Goal: Task Accomplishment & Management: Complete application form

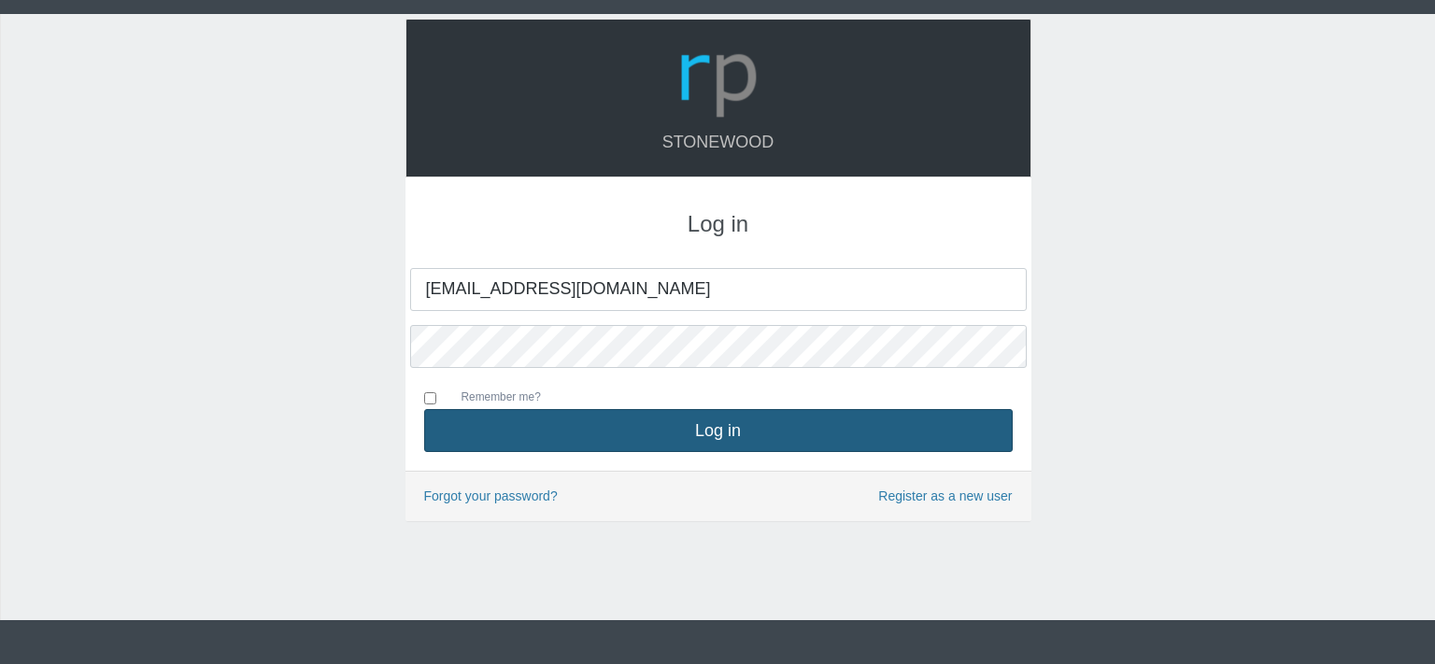
type input "[EMAIL_ADDRESS][DOMAIN_NAME]"
click at [693, 432] on button "Log in" at bounding box center [718, 430] width 589 height 43
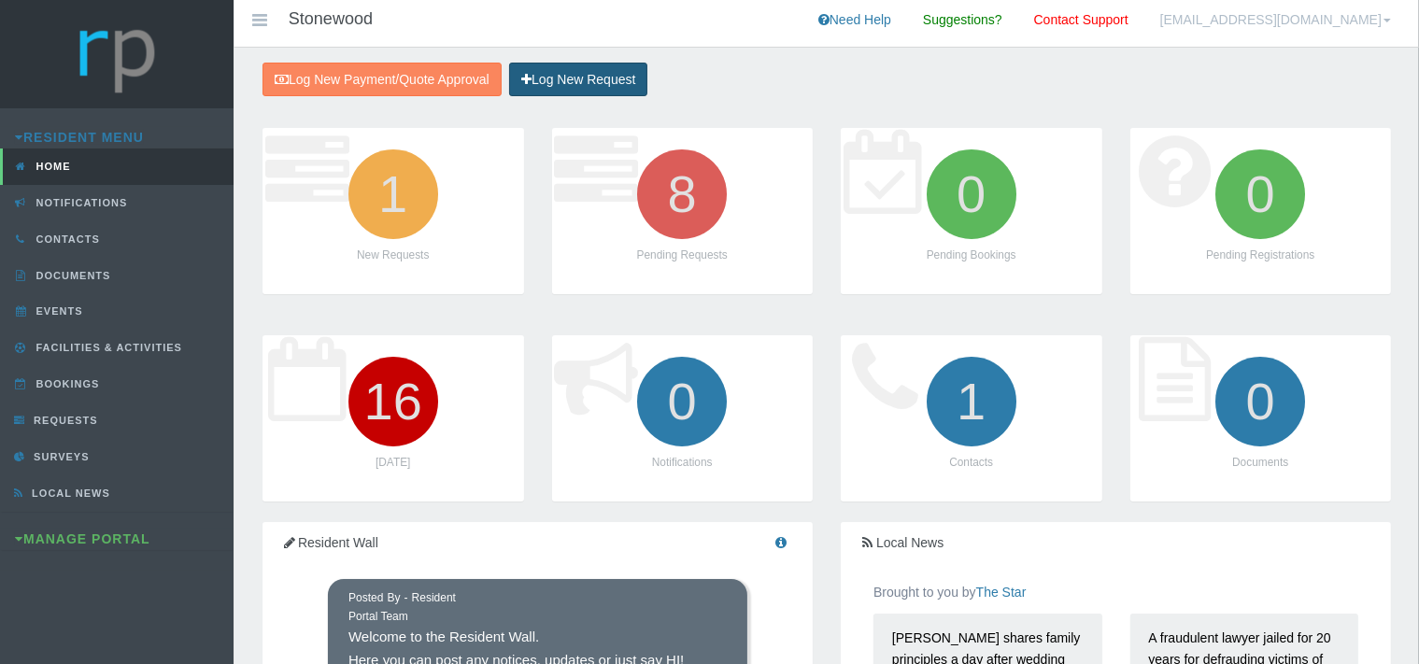
click at [580, 80] on link "Log New Request" at bounding box center [578, 80] width 138 height 35
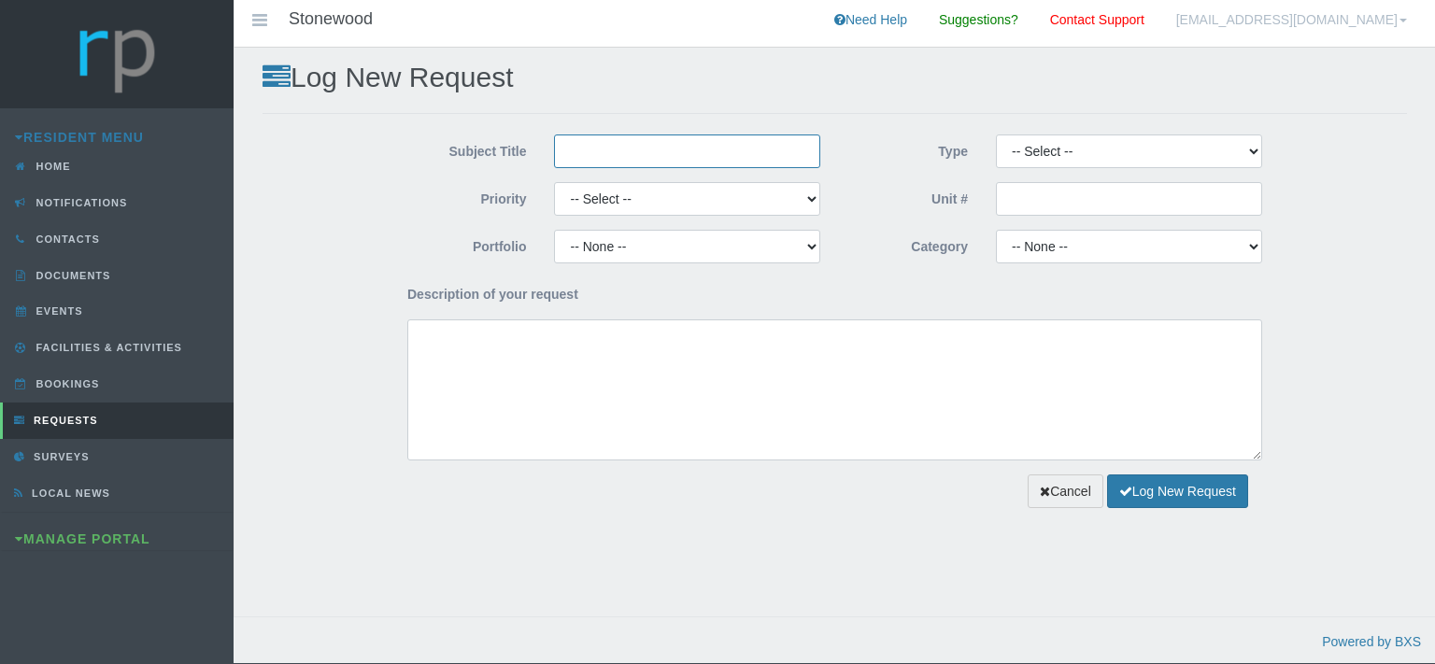
click at [604, 157] on input "Subject Title" at bounding box center [687, 152] width 266 height 34
type input "T"
type input "3"
type input "T"
click at [667, 153] on input "3in1 Solutions" at bounding box center [687, 152] width 266 height 34
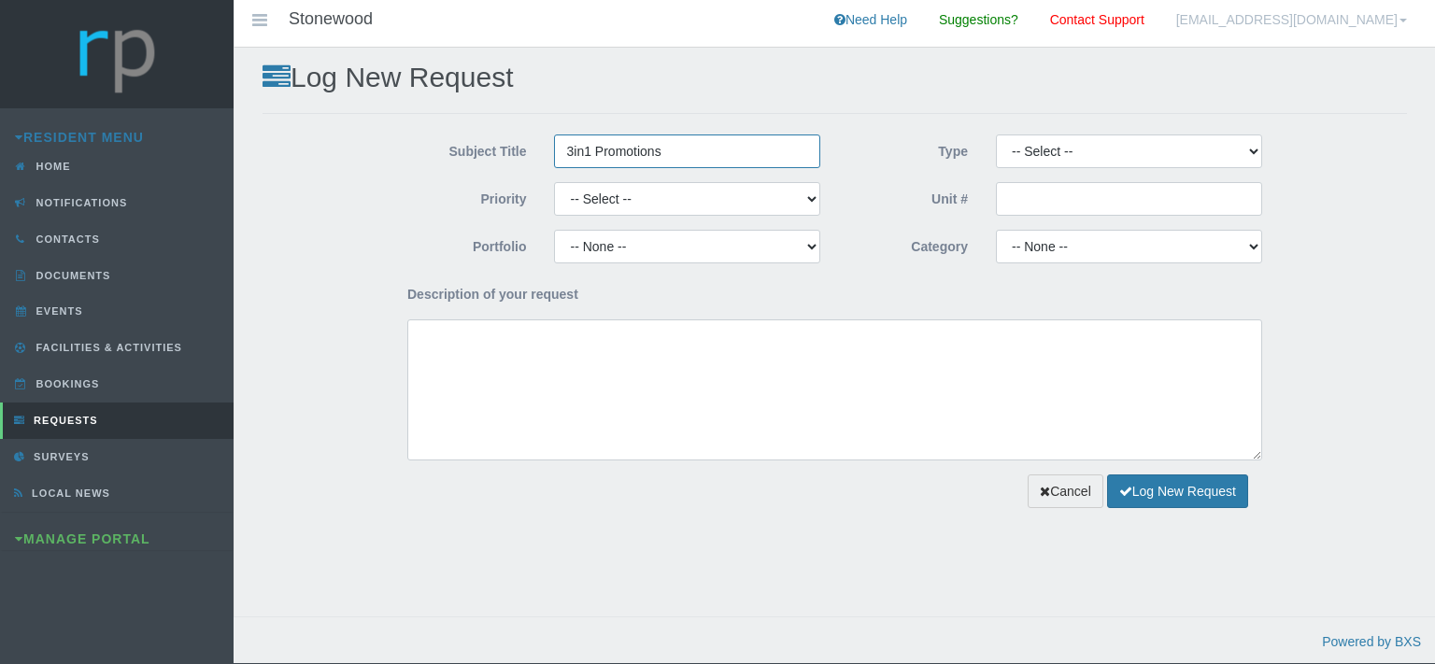
type input "3in1 Promotions"
click at [996, 135] on select "-- Select -- Complaint Compliment Enquiry Request for maintenance Other (not li…" at bounding box center [1129, 152] width 266 height 34
select select "PAYMENT"
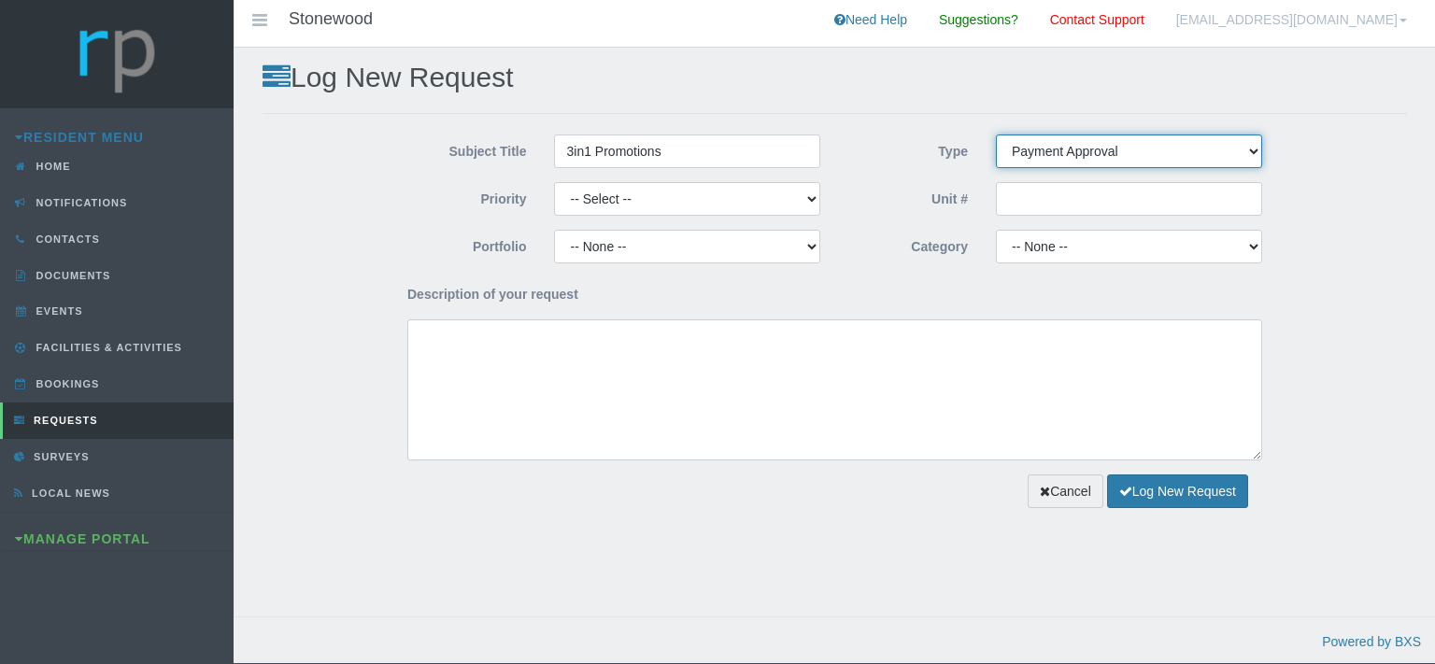
click option "Payment Approval" at bounding box center [0, 0] width 0 height 0
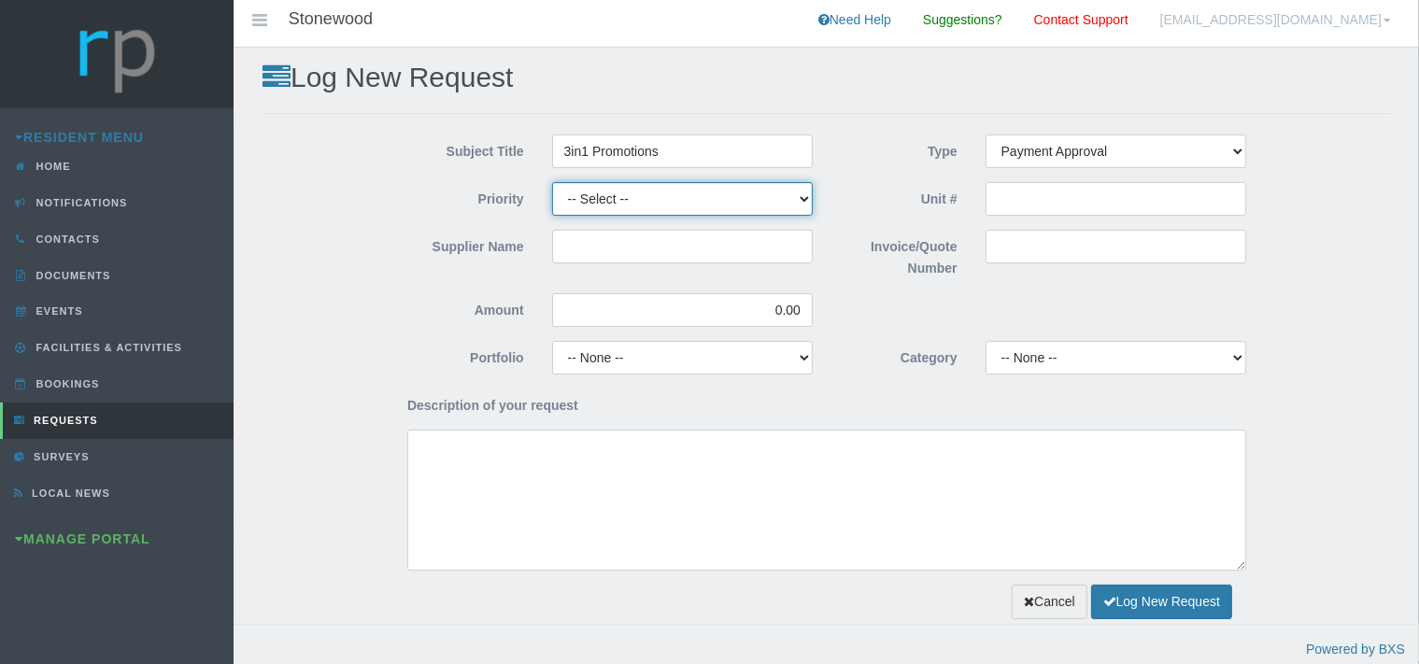
click at [552, 182] on select "-- Select -- High Low Normal" at bounding box center [682, 199] width 261 height 34
select select "MEDIUM"
click option "Normal" at bounding box center [0, 0] width 0 height 0
click at [579, 254] on input "Supplier Name" at bounding box center [682, 247] width 261 height 34
drag, startPoint x: 668, startPoint y: 150, endPoint x: 545, endPoint y: 150, distance: 123.3
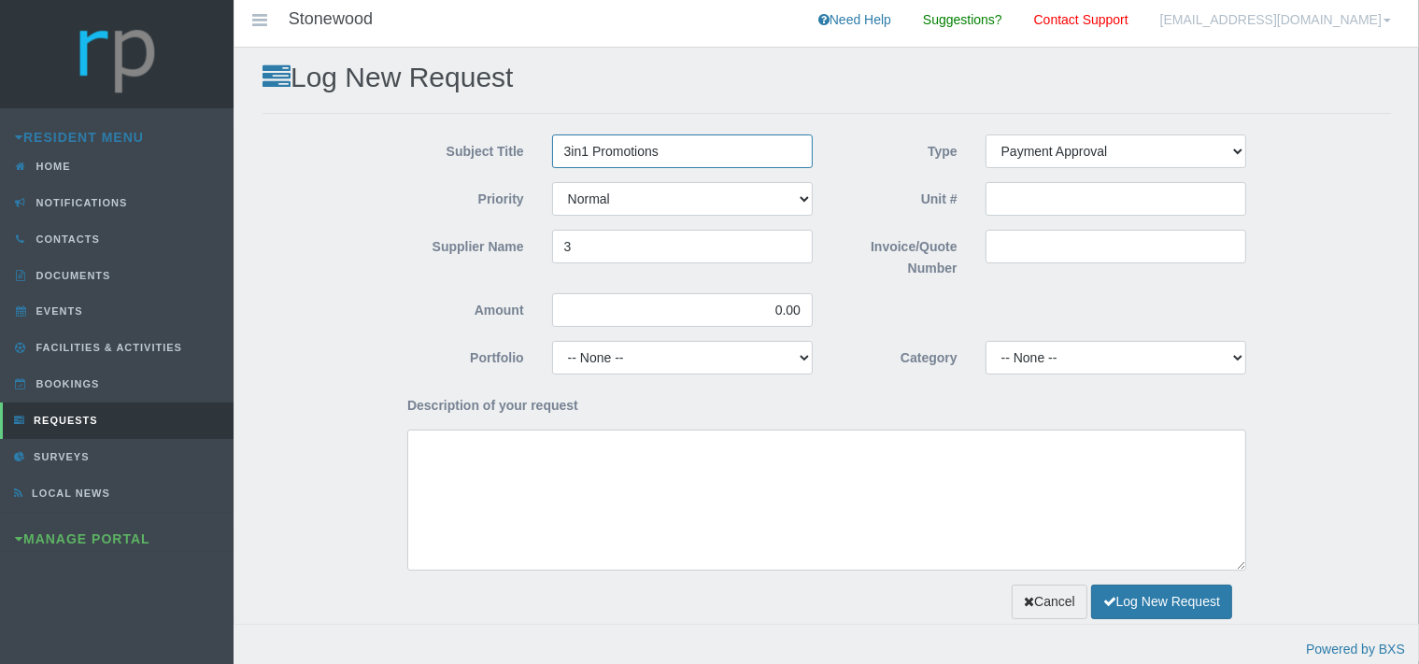
click at [552, 150] on input "3in1 Promotions" at bounding box center [682, 152] width 261 height 34
drag, startPoint x: 604, startPoint y: 251, endPoint x: 562, endPoint y: 248, distance: 41.3
click at [562, 248] on input "3" at bounding box center [682, 247] width 261 height 34
paste input "in1 Promotions"
type input "3in1 Promotions"
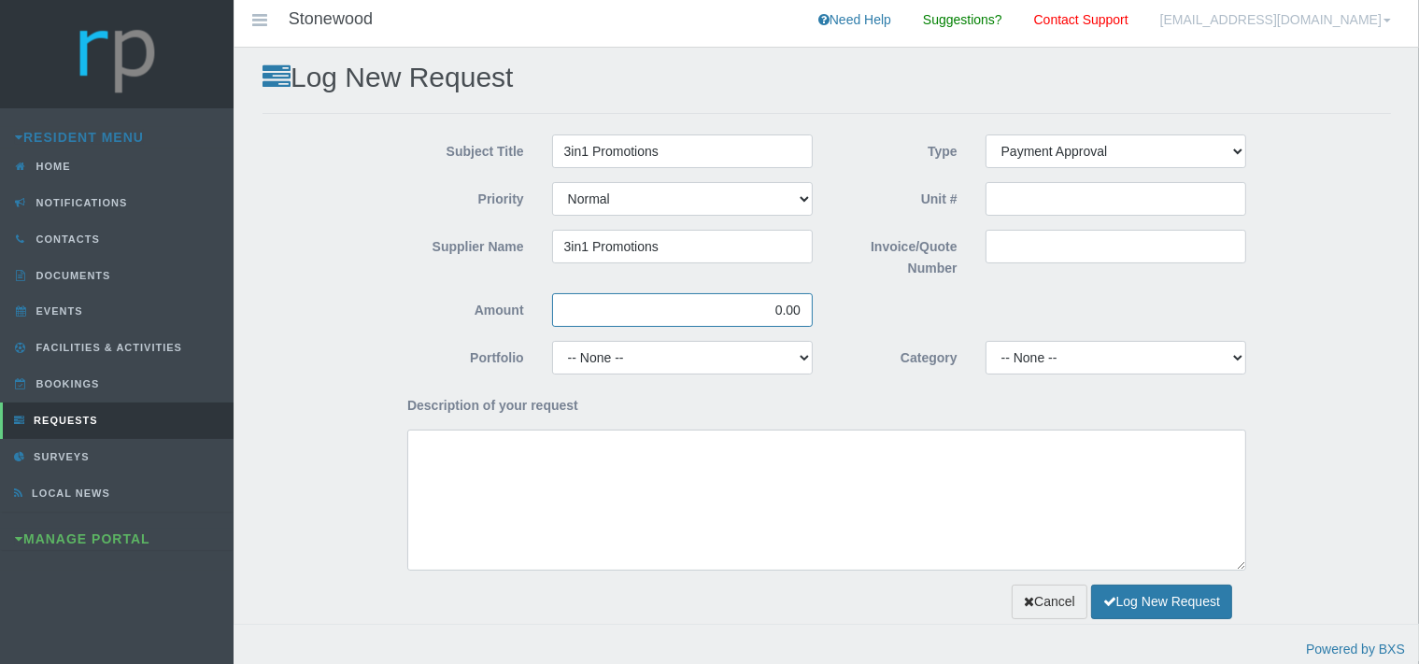
drag, startPoint x: 802, startPoint y: 308, endPoint x: 772, endPoint y: 312, distance: 30.1
click at [773, 312] on input "0.00" at bounding box center [682, 310] width 261 height 34
type input "350.00"
click at [1060, 252] on input "Invoice/Quote Number" at bounding box center [1116, 247] width 261 height 34
click at [996, 241] on input "Invoice/Quote Number" at bounding box center [1116, 247] width 261 height 34
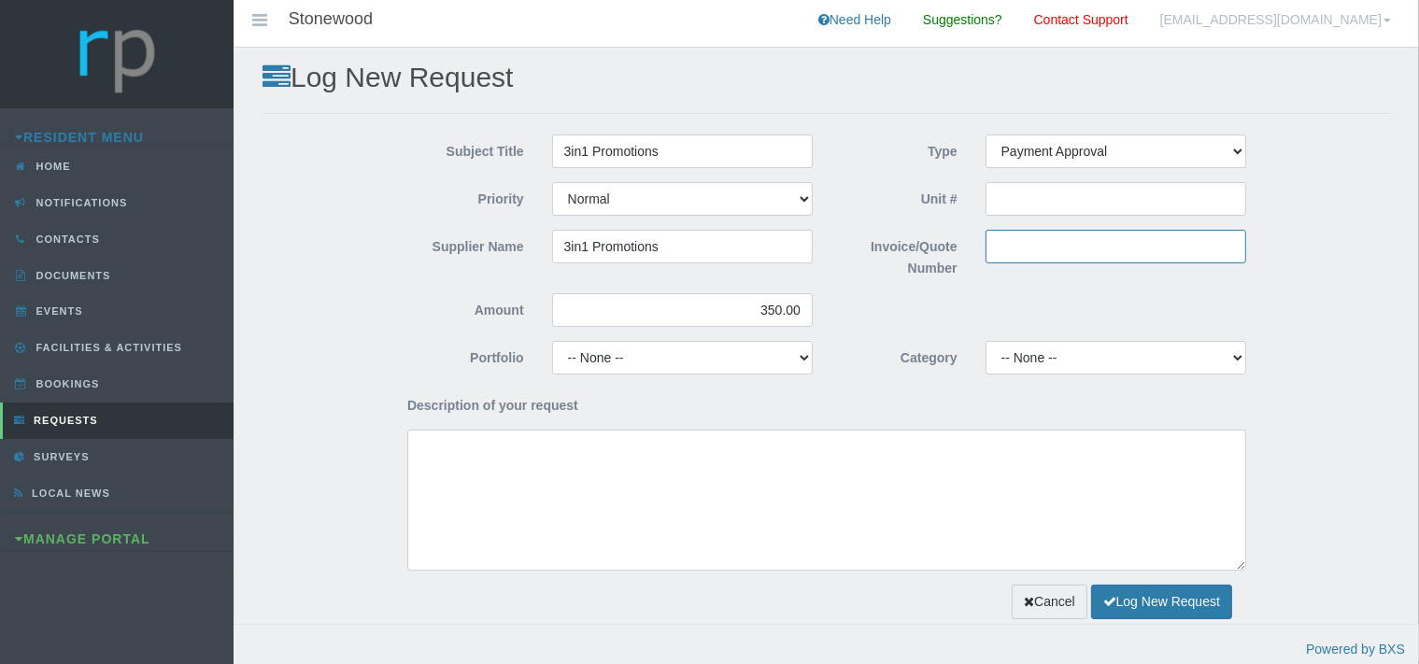
paste input "Refuse area"
type input "Refuse area sign"
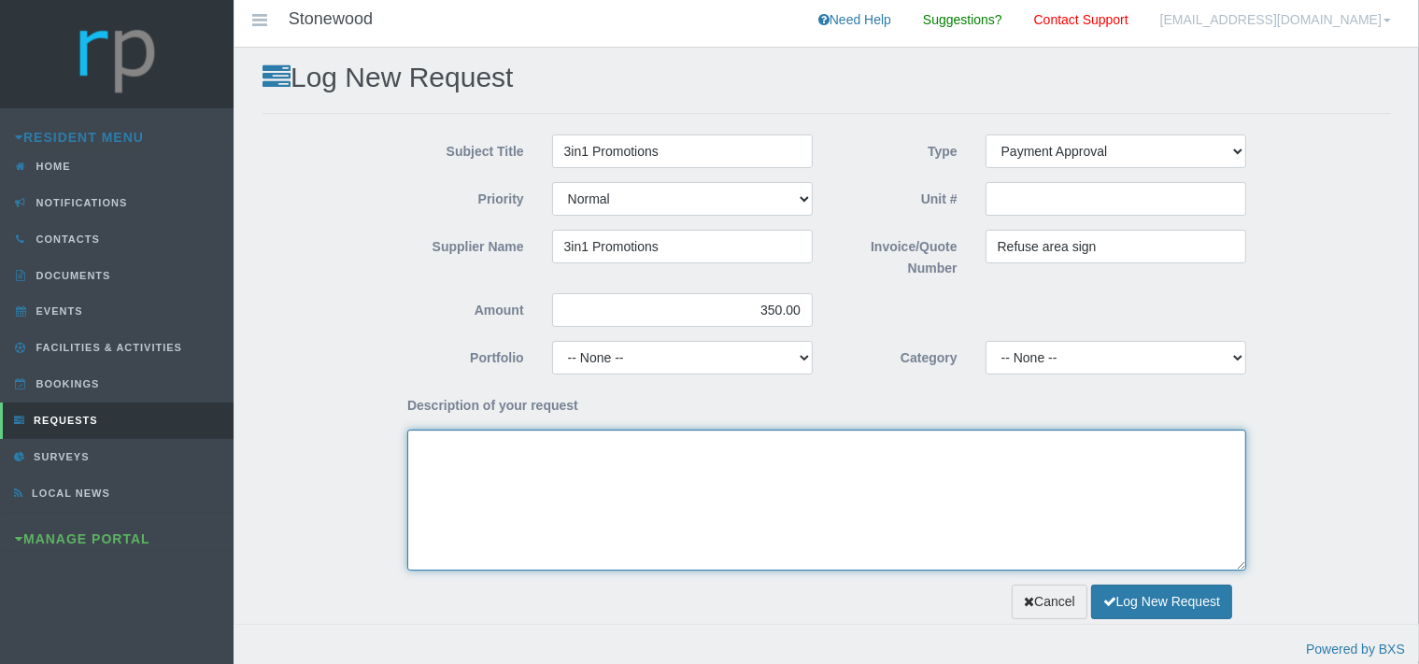
click at [603, 490] on textarea "Description of your request" at bounding box center [826, 500] width 839 height 141
paste textarea "Refuse area"
click at [414, 450] on textarea "Refuse area" at bounding box center [826, 500] width 839 height 141
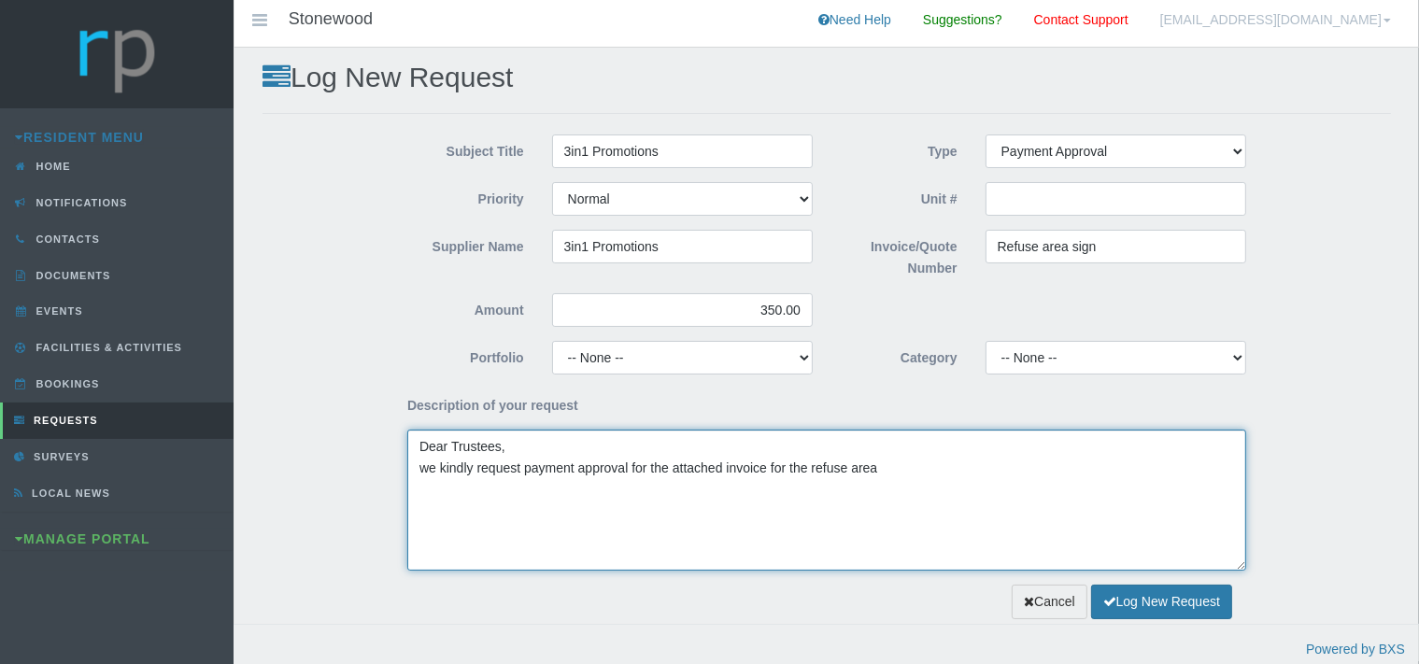
click at [808, 468] on textarea "Dear Trustees, we kindly request payment approval for the attached invoice for …" at bounding box center [826, 500] width 839 height 141
click at [886, 464] on textarea "Dear Trustees, we kindly request payment approval for the attached invoice for …" at bounding box center [826, 500] width 839 height 141
type textarea "Dear Trustees, we kindly request payment approval for the attached invoice for …"
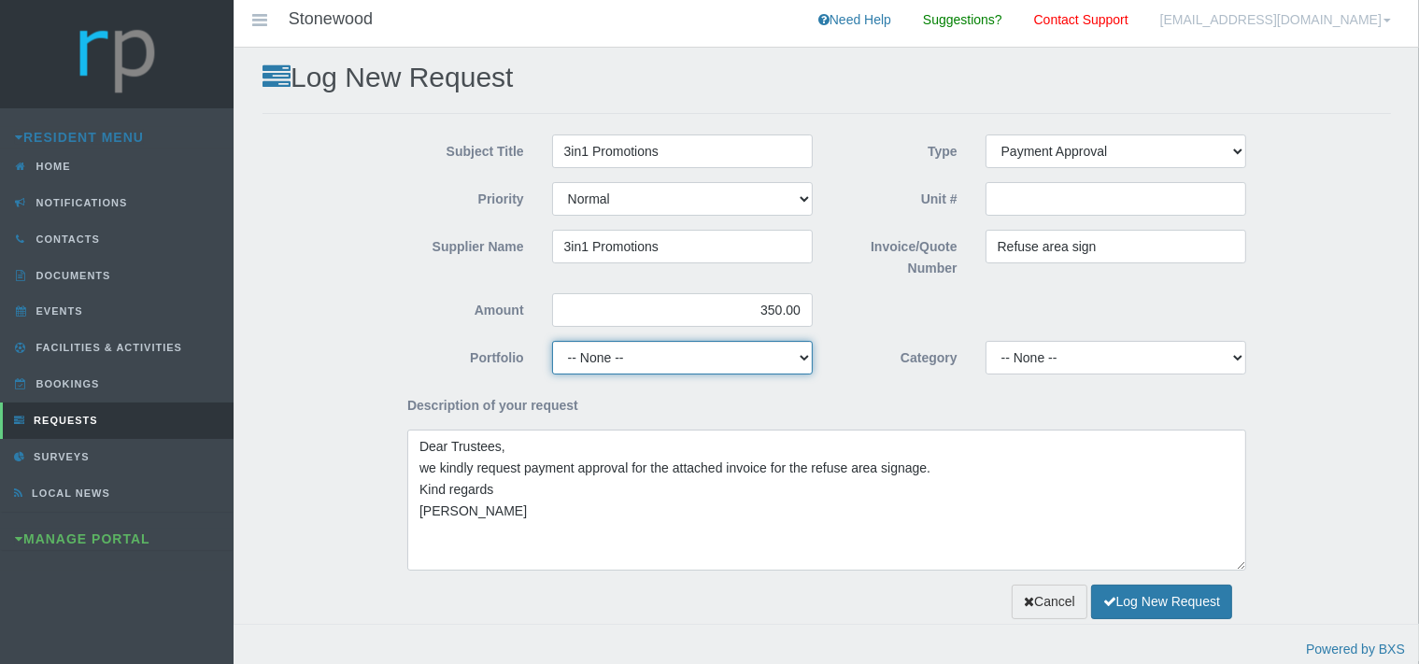
click at [552, 341] on select "-- None -- Chairperson Communication Estate Manager Finance Gardens Maintenance…" at bounding box center [682, 358] width 261 height 34
select select "FINANCE"
click option "Finance" at bounding box center [0, 0] width 0 height 0
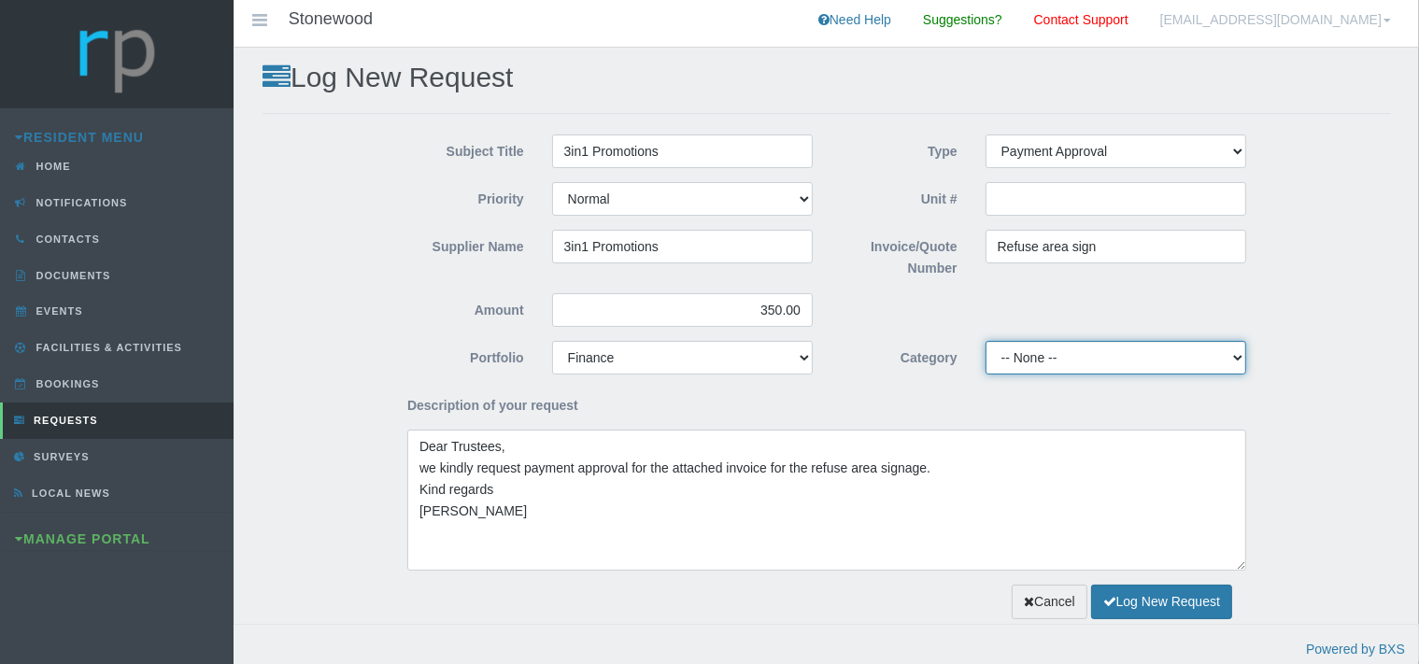
select select "cab8aa4e-bb73-4359-86fe-91ba2ec4f15c"
click option "10 YMP - General Maintenance, DSTV Repairs, Paving & Other" at bounding box center [0, 0] width 0 height 0
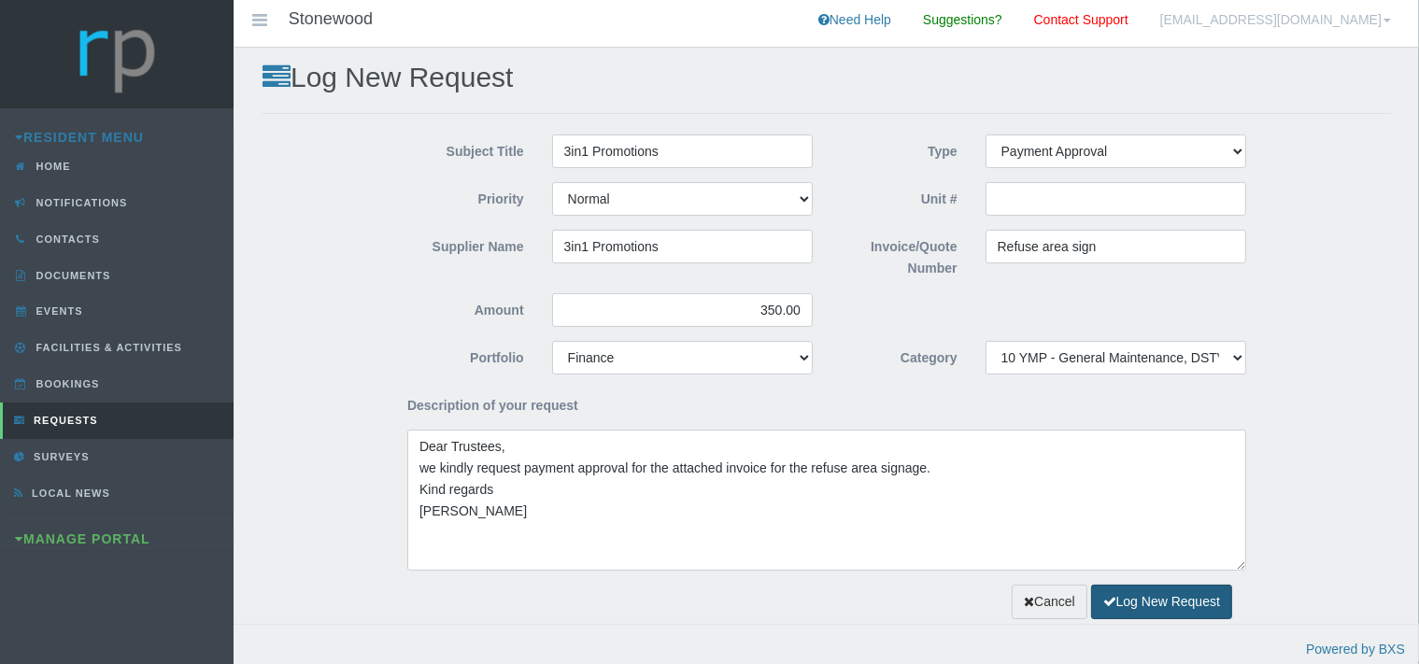
click at [1122, 607] on button "Log New Request" at bounding box center [1161, 602] width 141 height 35
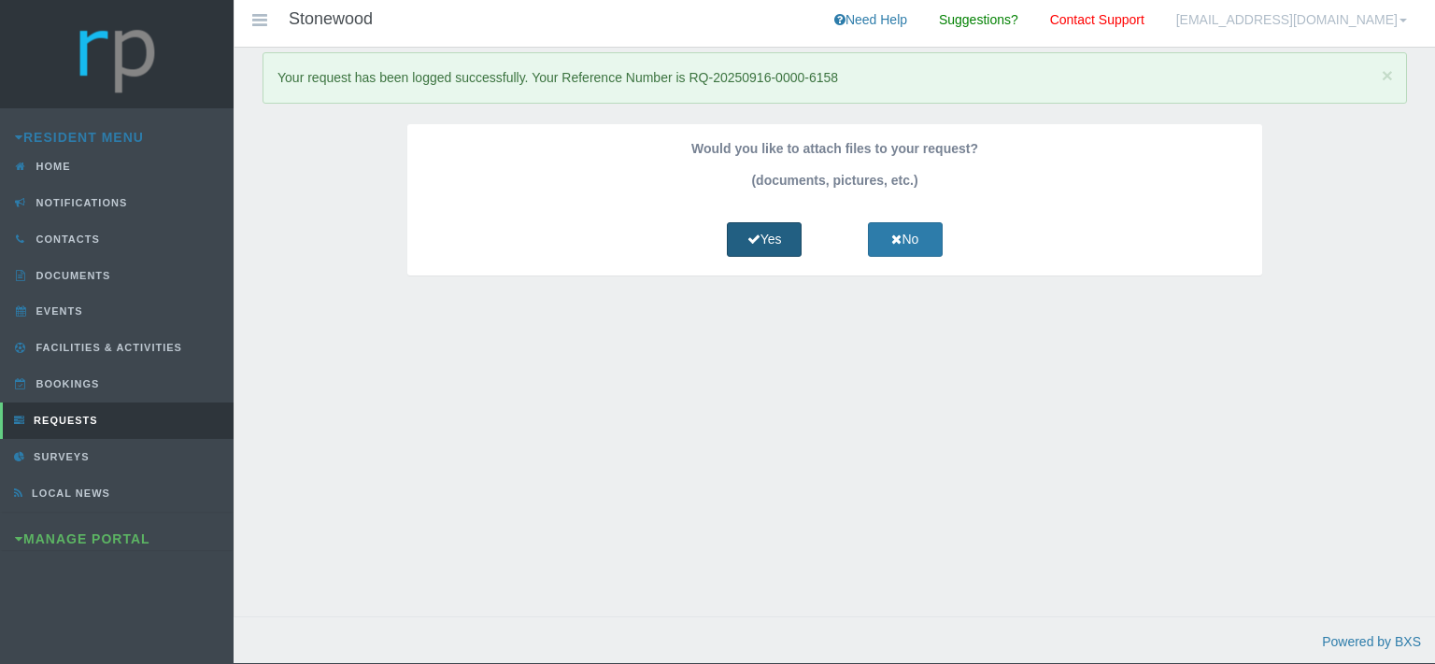
click at [772, 235] on link "Yes" at bounding box center [764, 239] width 75 height 35
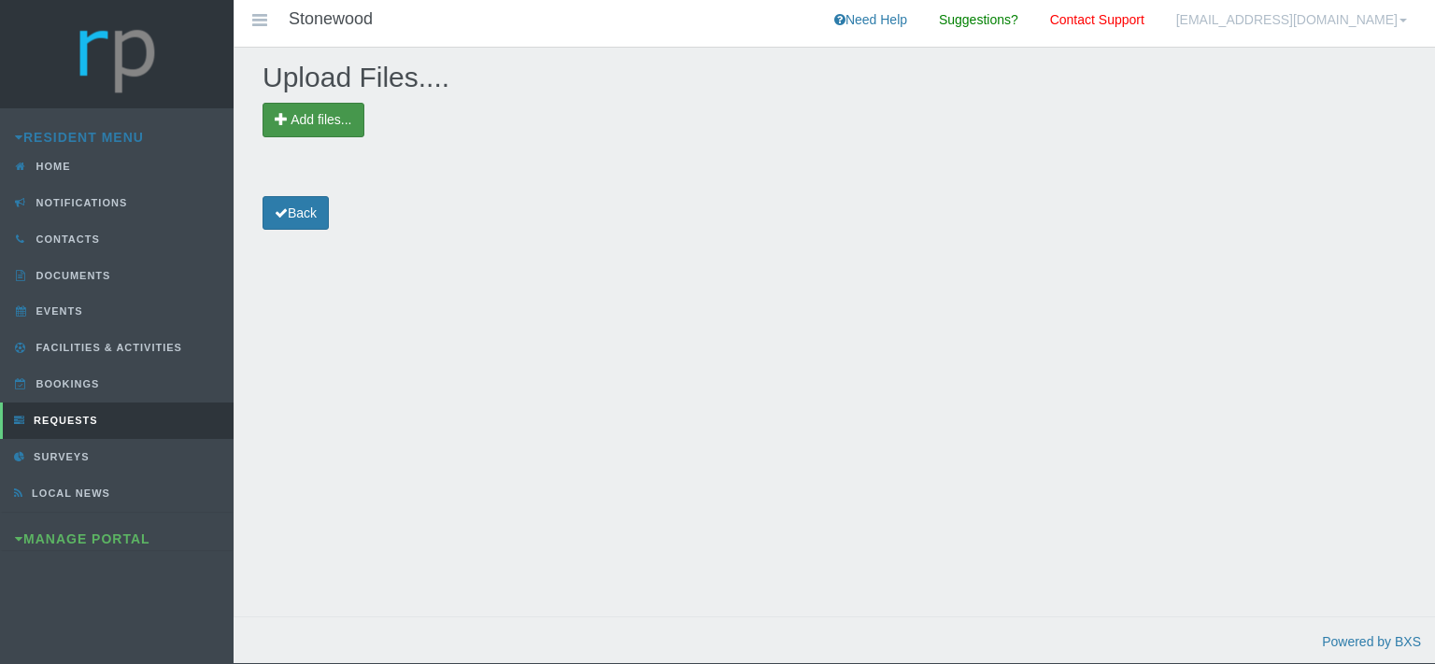
click at [338, 119] on span "Add files..." at bounding box center [321, 119] width 61 height 15
